Goal: Navigation & Orientation: Find specific page/section

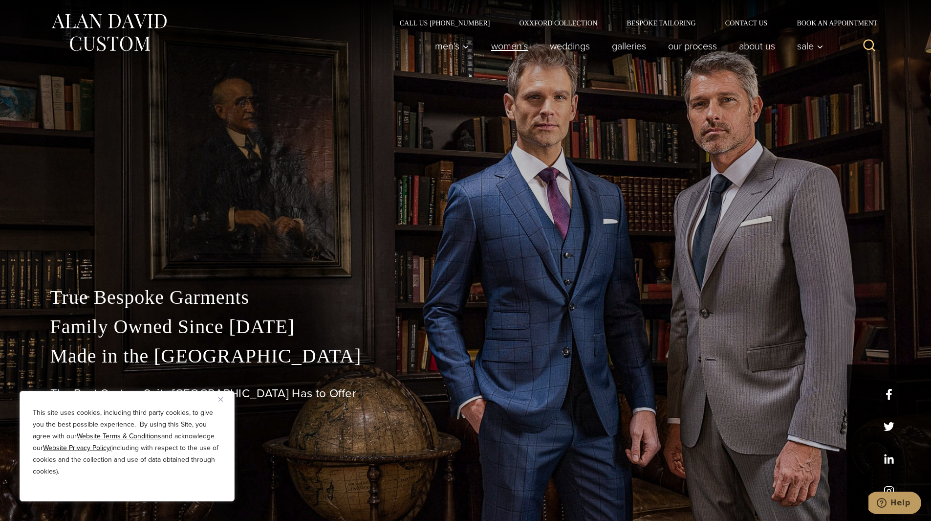
click at [508, 45] on link "Women’s" at bounding box center [509, 46] width 59 height 20
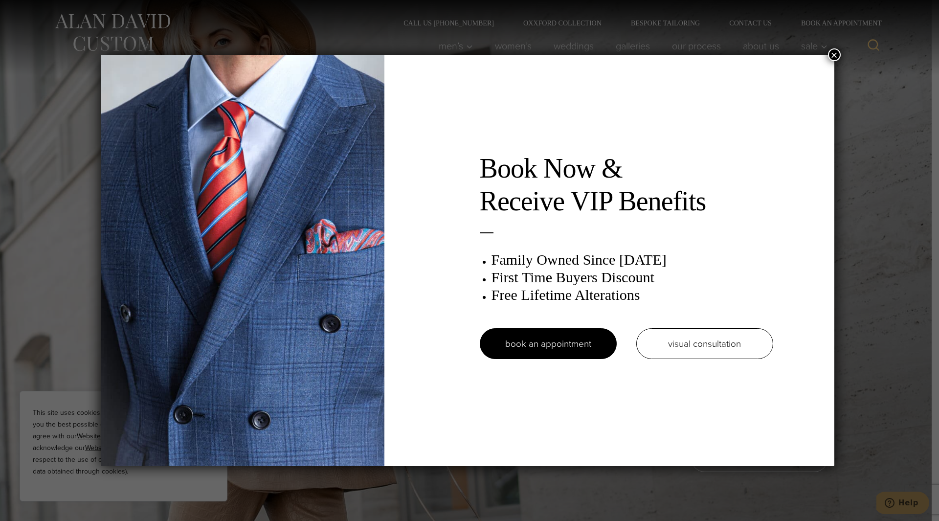
click at [834, 55] on button "×" at bounding box center [834, 54] width 13 height 13
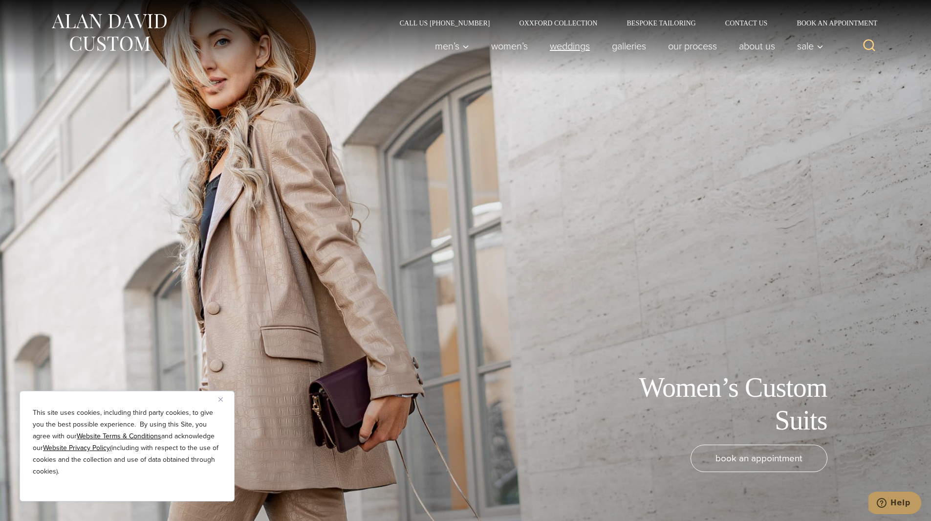
click at [577, 44] on link "weddings" at bounding box center [570, 46] width 62 height 20
